Goal: Task Accomplishment & Management: Use online tool/utility

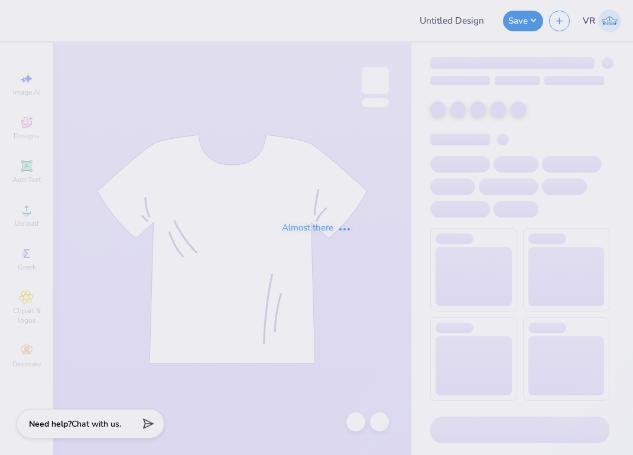
type input "tri delt general"
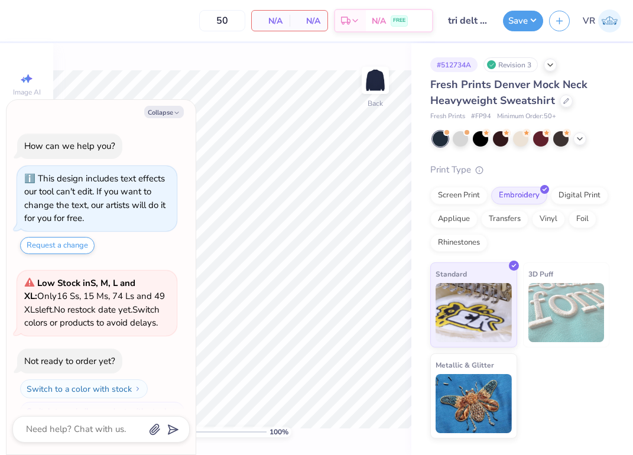
scroll to position [20, 0]
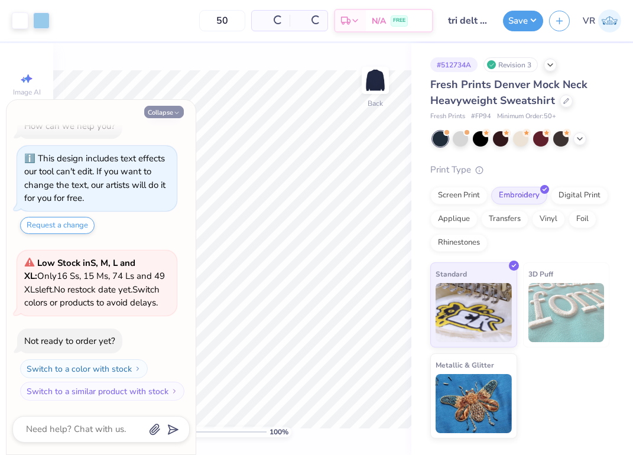
click at [160, 115] on button "Collapse" at bounding box center [164, 112] width 40 height 12
type textarea "x"
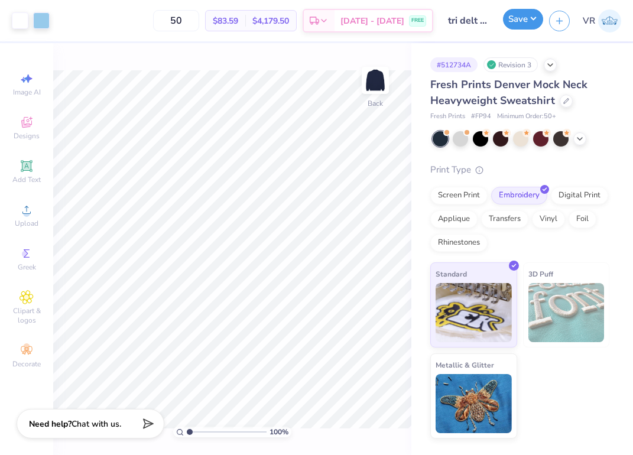
click at [517, 28] on button "Save" at bounding box center [523, 19] width 40 height 21
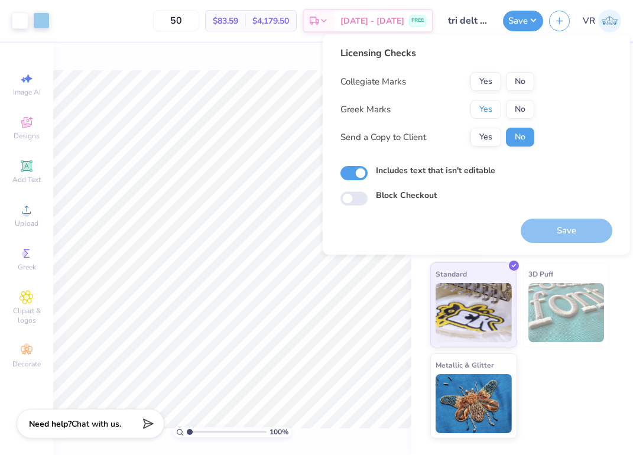
drag, startPoint x: 480, startPoint y: 113, endPoint x: 520, endPoint y: 99, distance: 42.4
click at [485, 112] on button "Yes" at bounding box center [486, 109] width 31 height 19
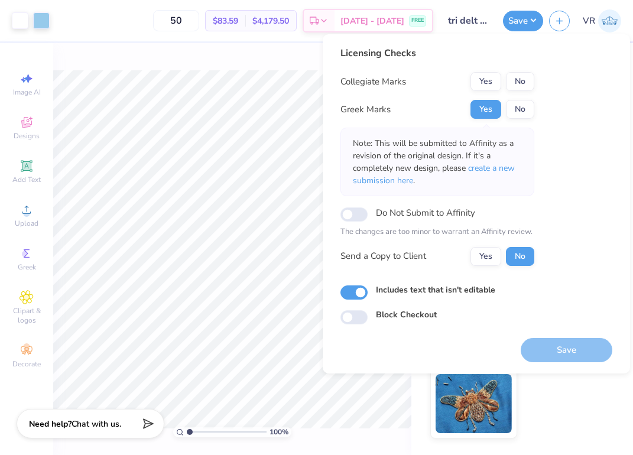
click at [524, 91] on div "Collegiate Marks Yes No Greek Marks Yes No Note: This will be submitted to Affi…" at bounding box center [438, 169] width 194 height 194
click at [524, 70] on div "Licensing Checks Collegiate Marks Yes No Greek Marks Yes No Note: This will be …" at bounding box center [438, 160] width 194 height 229
click at [518, 90] on div "Collegiate Marks Yes No Greek Marks Yes No Note: This will be submitted to Affi…" at bounding box center [438, 169] width 194 height 194
click at [571, 360] on div "Save" at bounding box center [567, 350] width 92 height 24
click at [574, 347] on div "Save" at bounding box center [567, 350] width 92 height 24
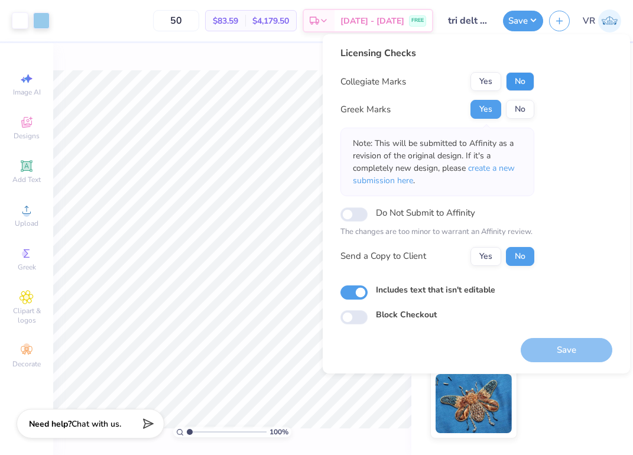
click at [520, 90] on button "No" at bounding box center [520, 81] width 28 height 19
click at [571, 350] on button "Save" at bounding box center [567, 350] width 92 height 24
click at [588, 425] on div "Standard 3D Puff Metallic & Glitter" at bounding box center [519, 351] width 179 height 176
